Goal: Complete application form

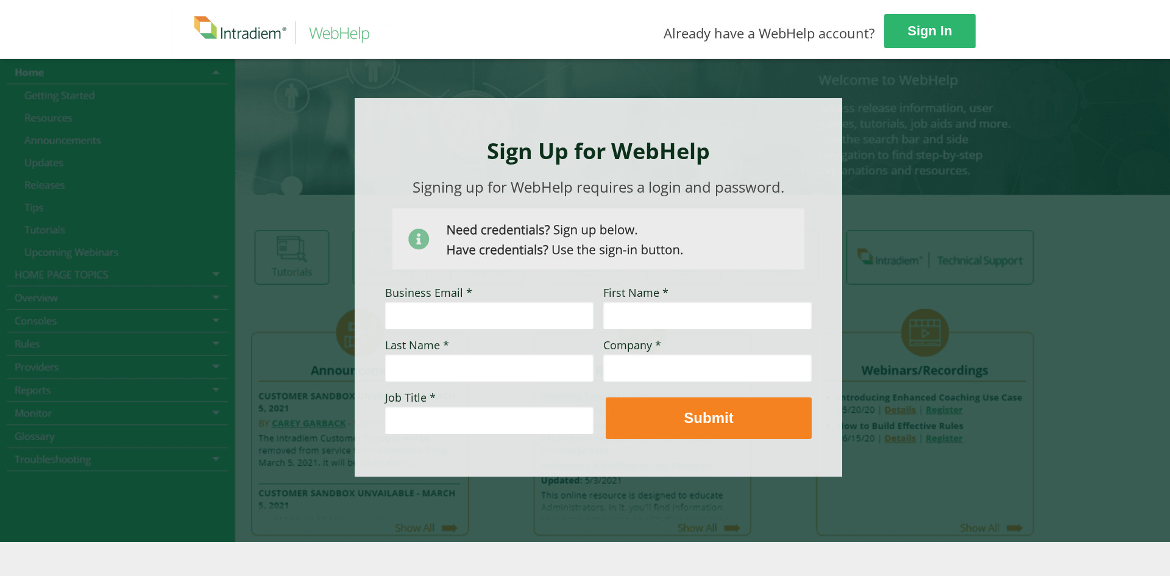
click at [438, 320] on input "Business Email *" at bounding box center [489, 315] width 208 height 28
paste input "[PERSON_NAME][EMAIL_ADDRESS][PERSON_NAME][DOMAIN_NAME]"
type input "[PERSON_NAME][EMAIL_ADDRESS][PERSON_NAME][DOMAIN_NAME]"
click at [702, 318] on input "First Name *" at bounding box center [707, 315] width 208 height 28
type input "[PERSON_NAME]"
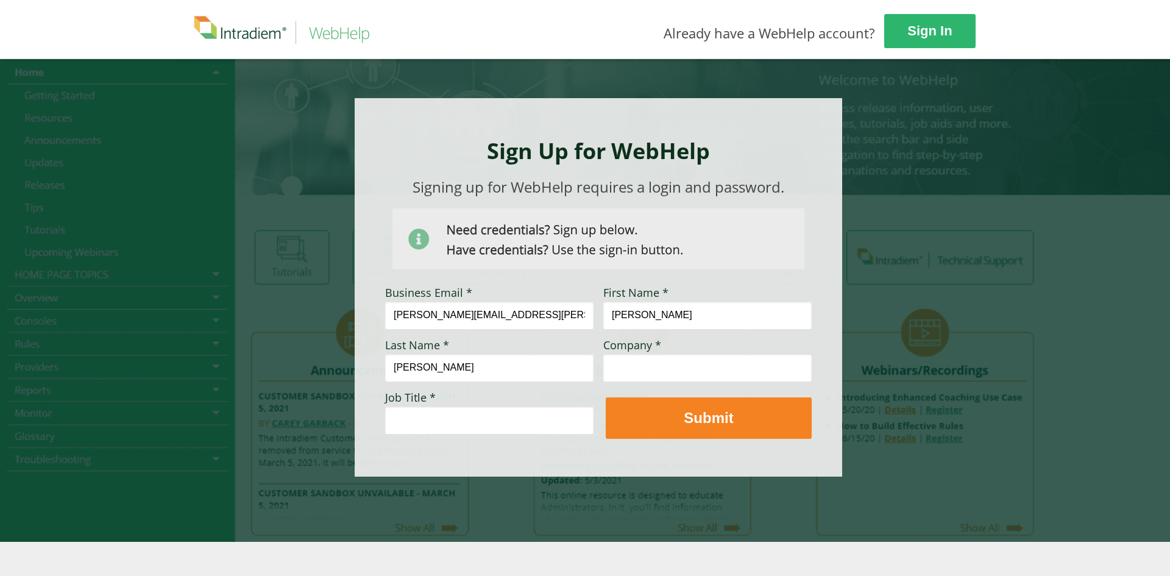
type input "[PERSON_NAME]"
type input "[PERSON_NAME] Fargo"
drag, startPoint x: 511, startPoint y: 408, endPoint x: 500, endPoint y: 416, distance: 13.5
click at [510, 409] on input "Job Title *" at bounding box center [489, 420] width 208 height 28
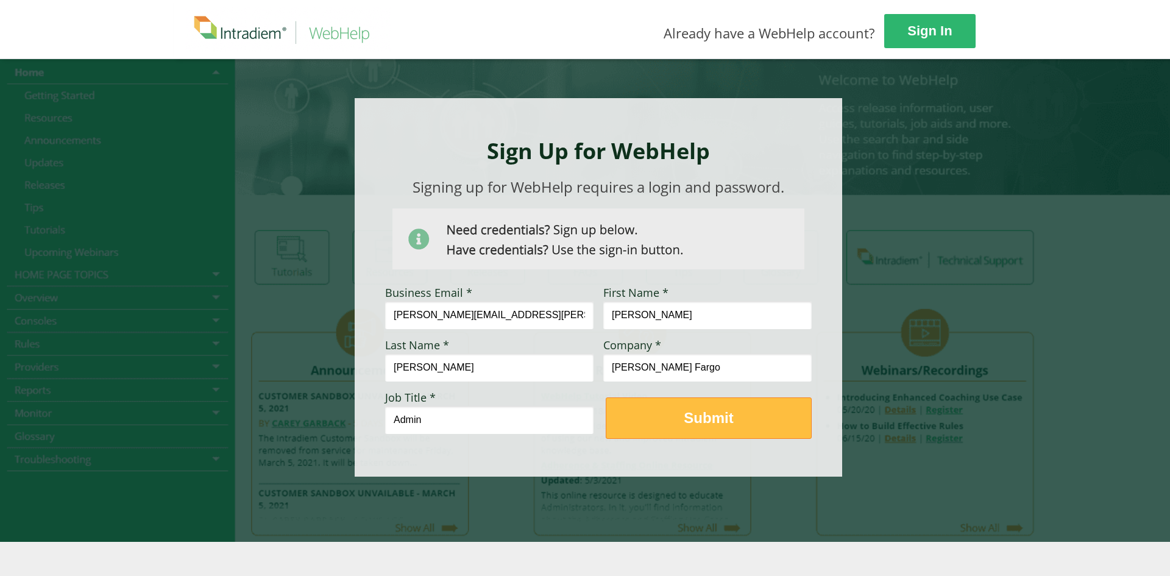
type input "Admin"
click at [669, 421] on span "Submit" at bounding box center [708, 418] width 205 height 18
